Goal: Check status: Check status

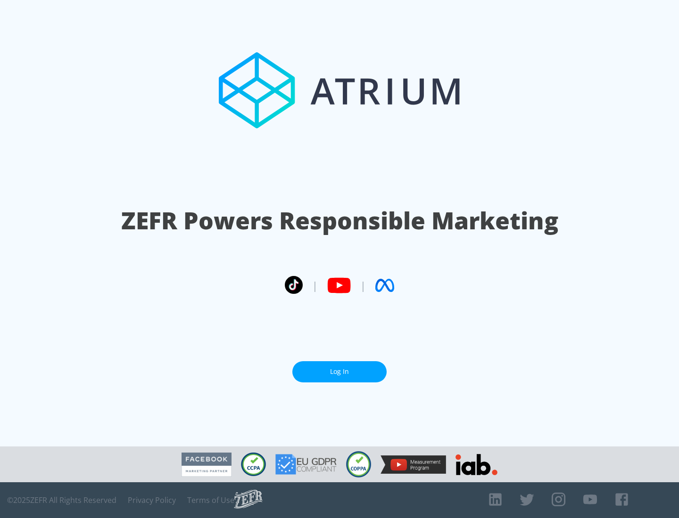
click at [339, 372] on link "Log In" at bounding box center [339, 371] width 94 height 21
